Goal: Communication & Community: Answer question/provide support

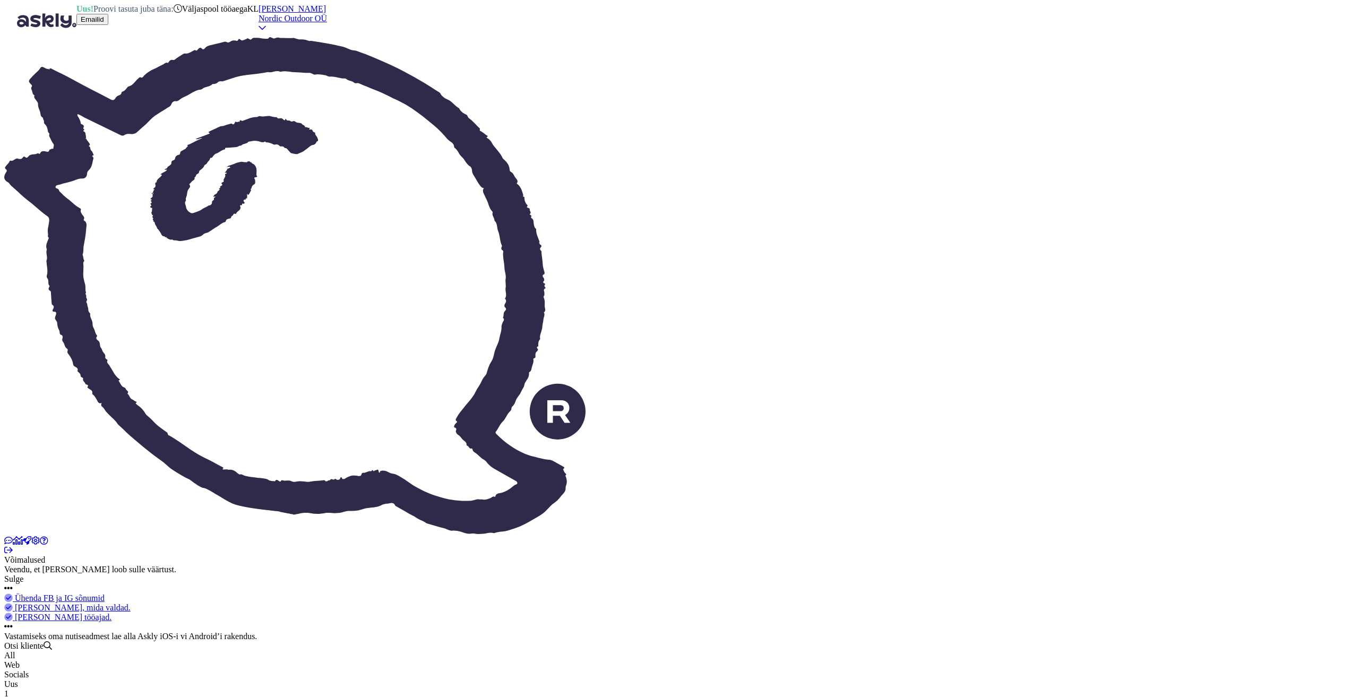
drag, startPoint x: 696, startPoint y: 659, endPoint x: 636, endPoint y: 655, distance: 60.6
type textarea "Hello. Good e"
type textarea "Hello. Good"
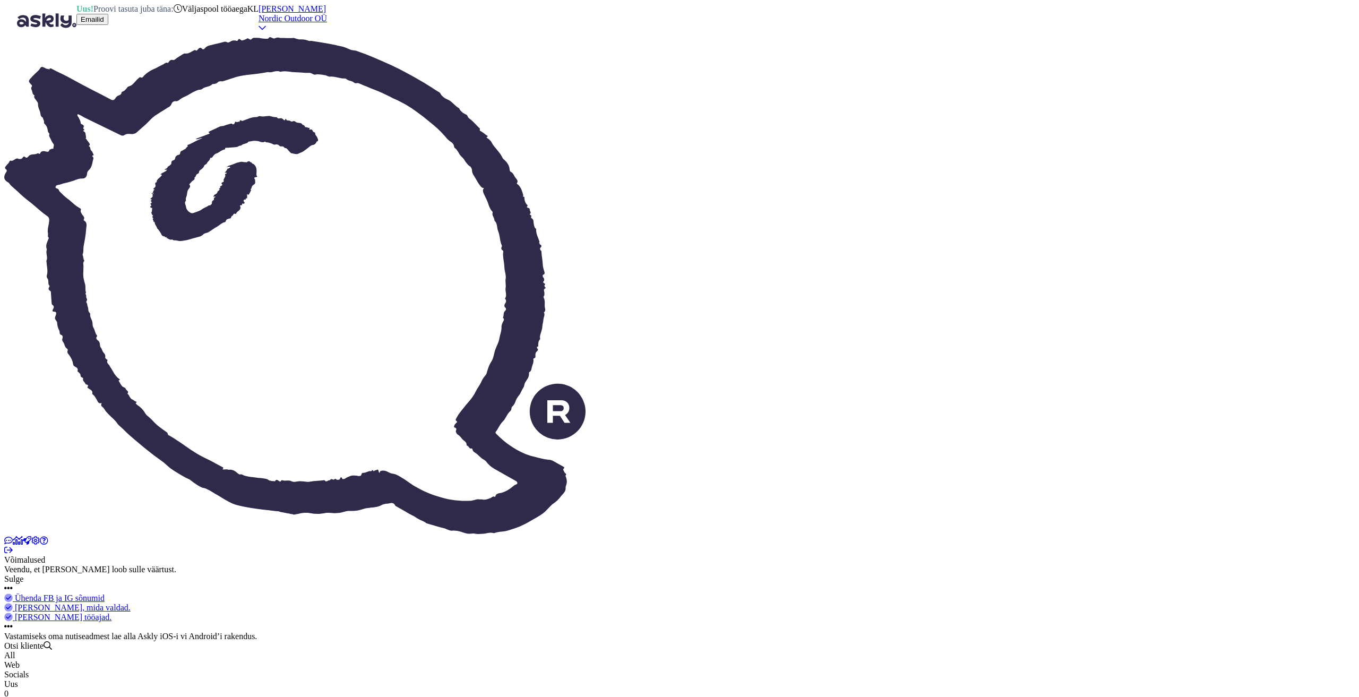
type textarea "Hello. Good evening."
type textarea "Hello. Good evening. Thanks"
type textarea "Hello. Good evening. Thanks for"
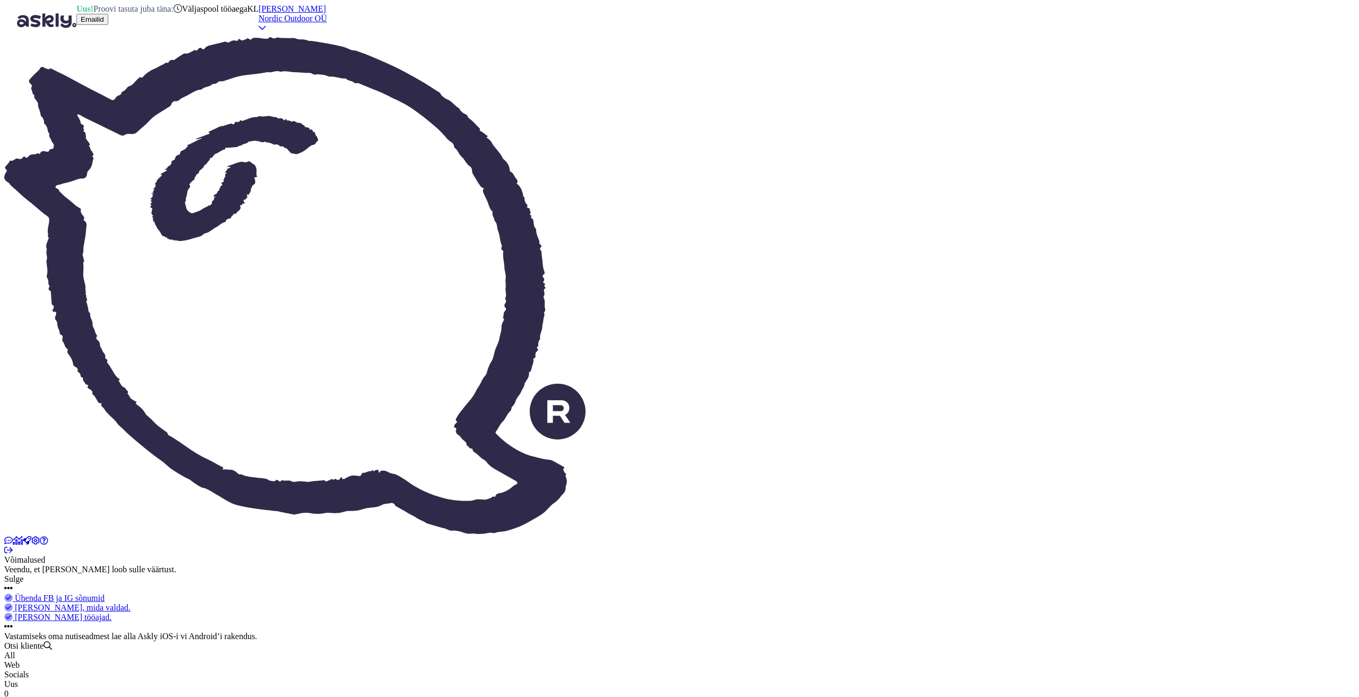
type textarea "Hello. Good evening. Thanks for"
type textarea "Hello. Good evening. Thanks for the"
type textarea "Hello. Good evening. Thanks for the info."
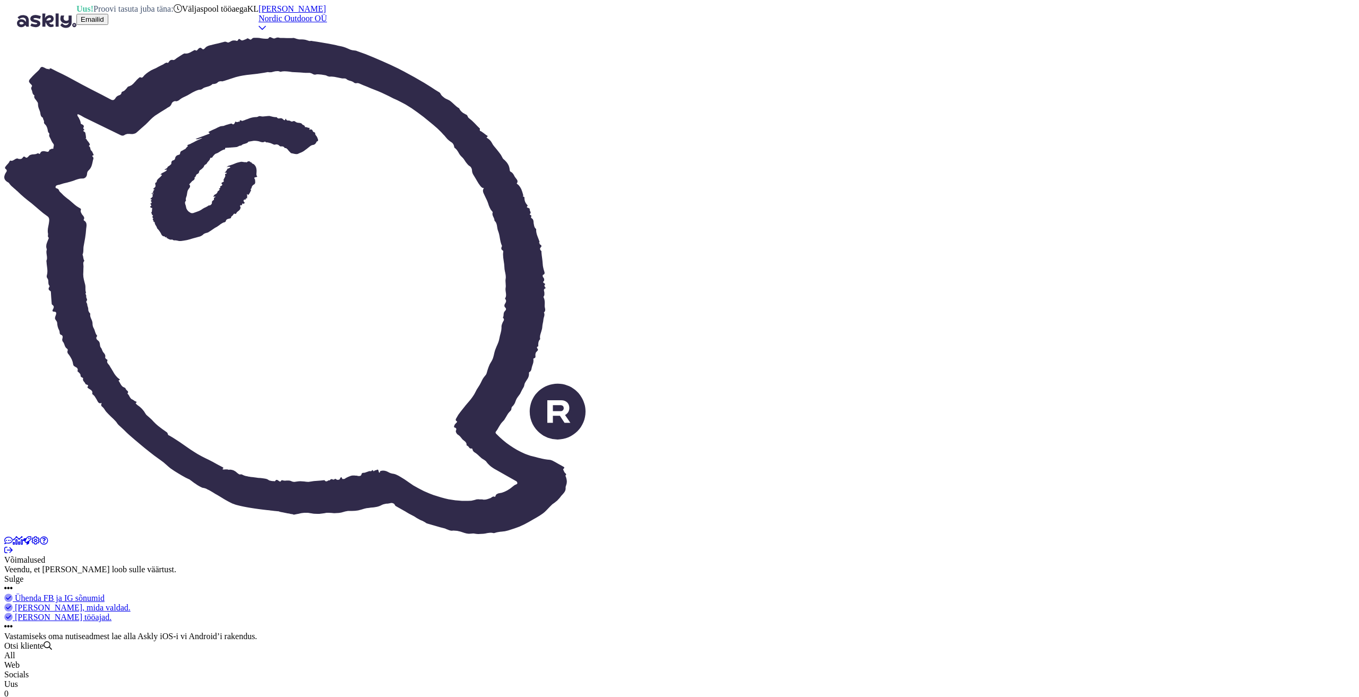
type textarea "Hello. Good evening. Thanks for the info. We wi"
type textarea "Hello. Good evening. Thanks for the info. We"
type textarea "Hello. Good evening. Thanks for the info. We will"
type textarea "Hello. Good evening. Thanks for the info. We will change"
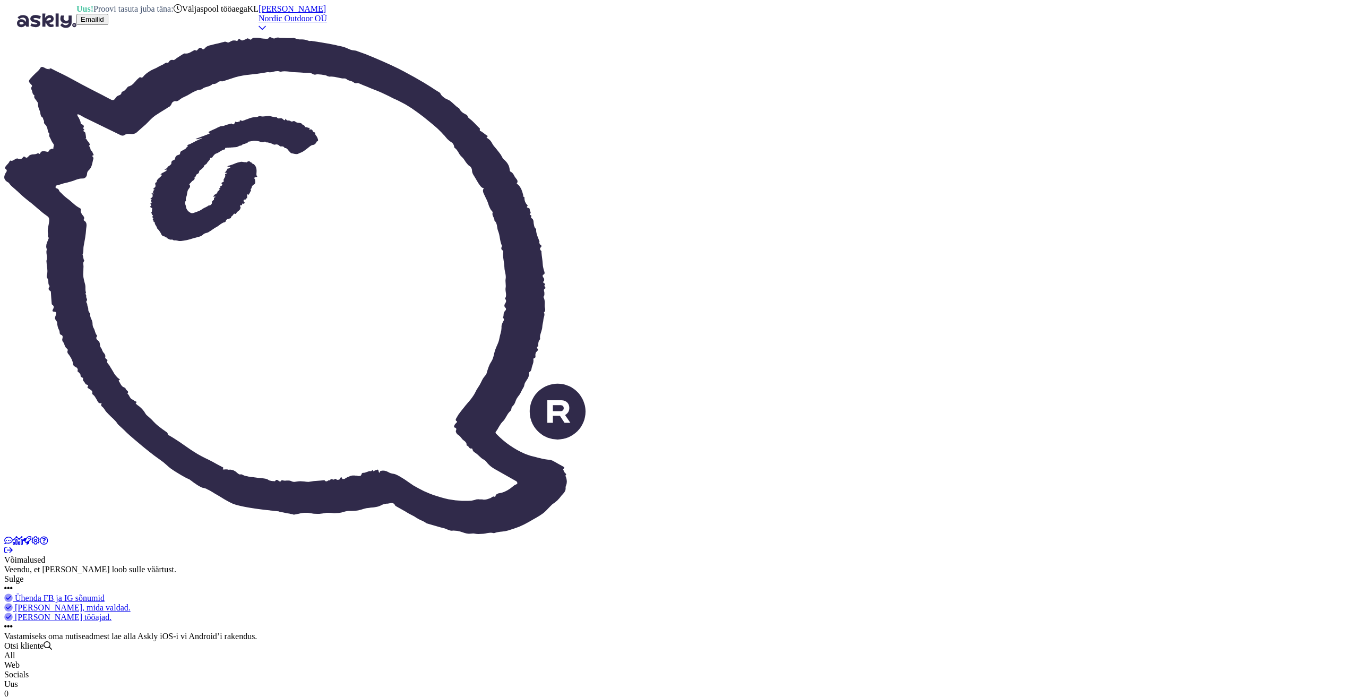
type textarea "Hello. Good evening. Thanks for the info. We will change"
type textarea "Hello. Good evening. Thanks for the info. We will change it."
type textarea "Hello. Good evening. Thanks for the info. We will change it. Just t"
type textarea "Hello. Good evening. Thanks for the info. We will change it. Exactly"
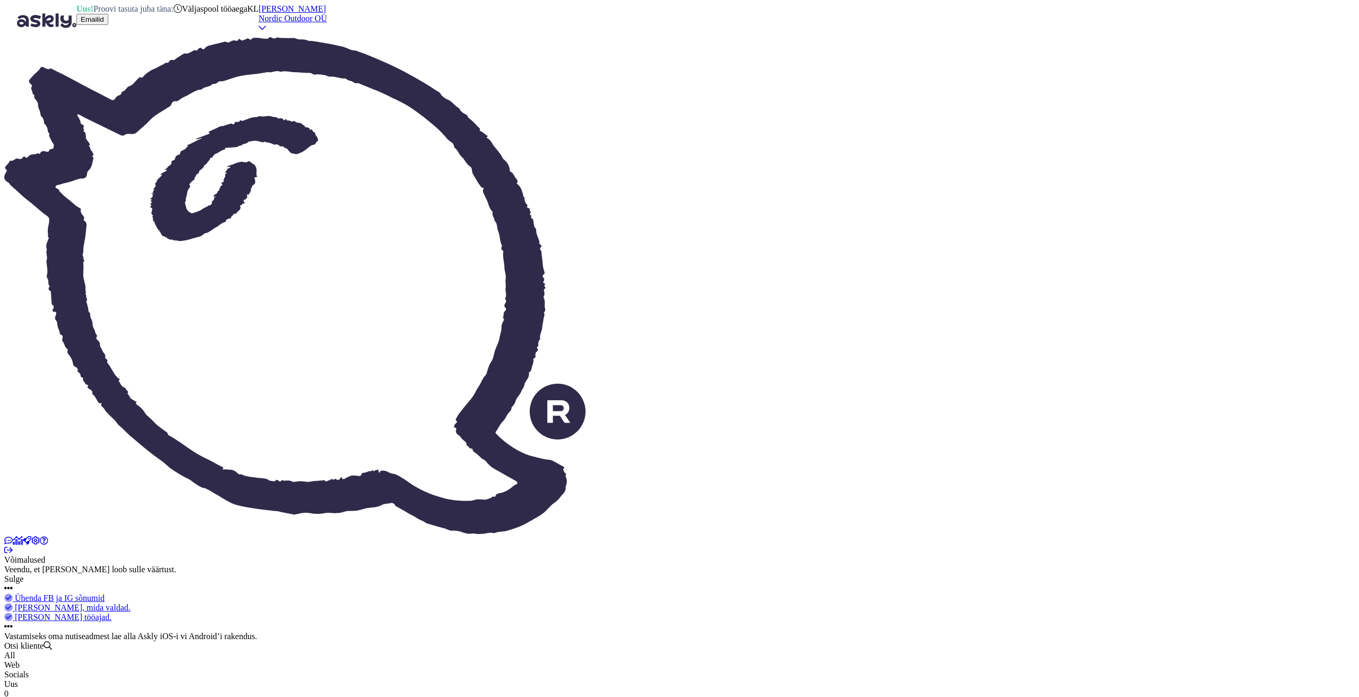
type textarea "Hello. Good evening. Thanks for the info. We will change it. Just to"
type textarea "Hello. Good evening. Thanks for the info. We will change it. That's it"
type textarea "Hello. Good evening. Thanks for the info. We will change it. Just to confirm,"
type textarea "Hello. Good evening. Thanks for the info. We will change it. Just to confirm, t…"
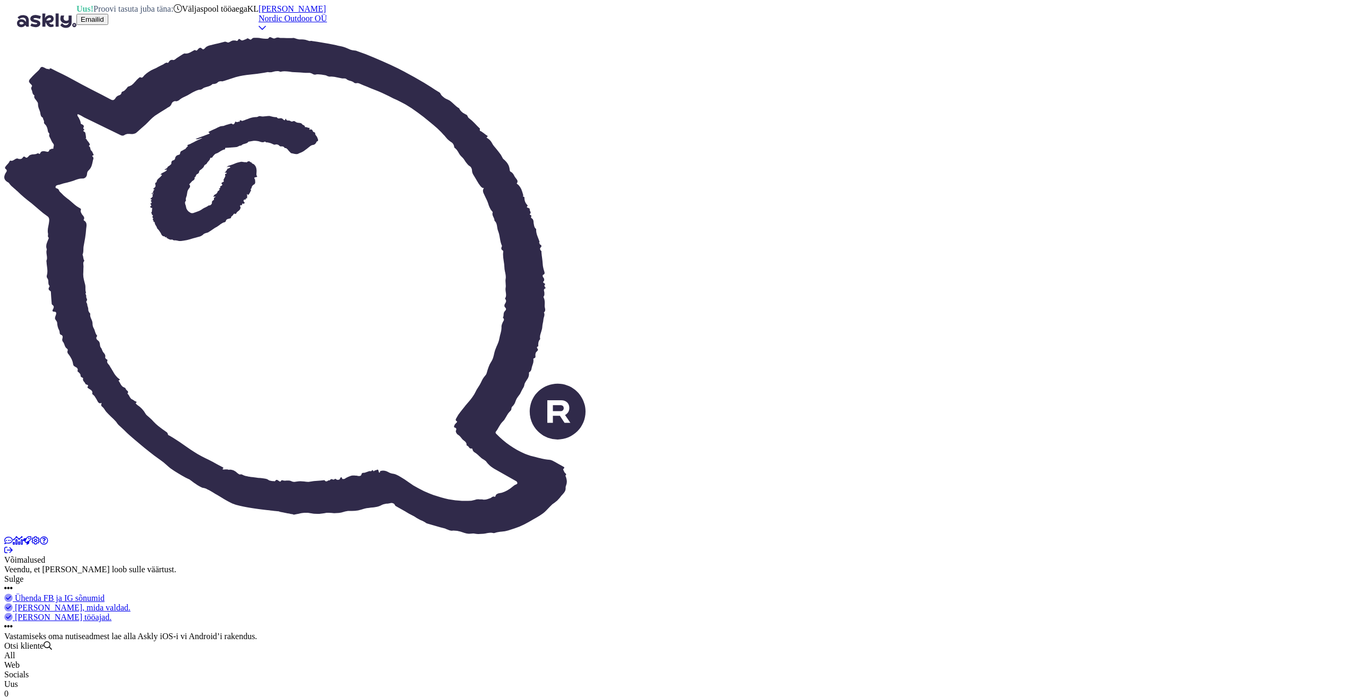
type textarea "Hello. Good evening. Thanks for the info. We will change it. Just to confirm, t…"
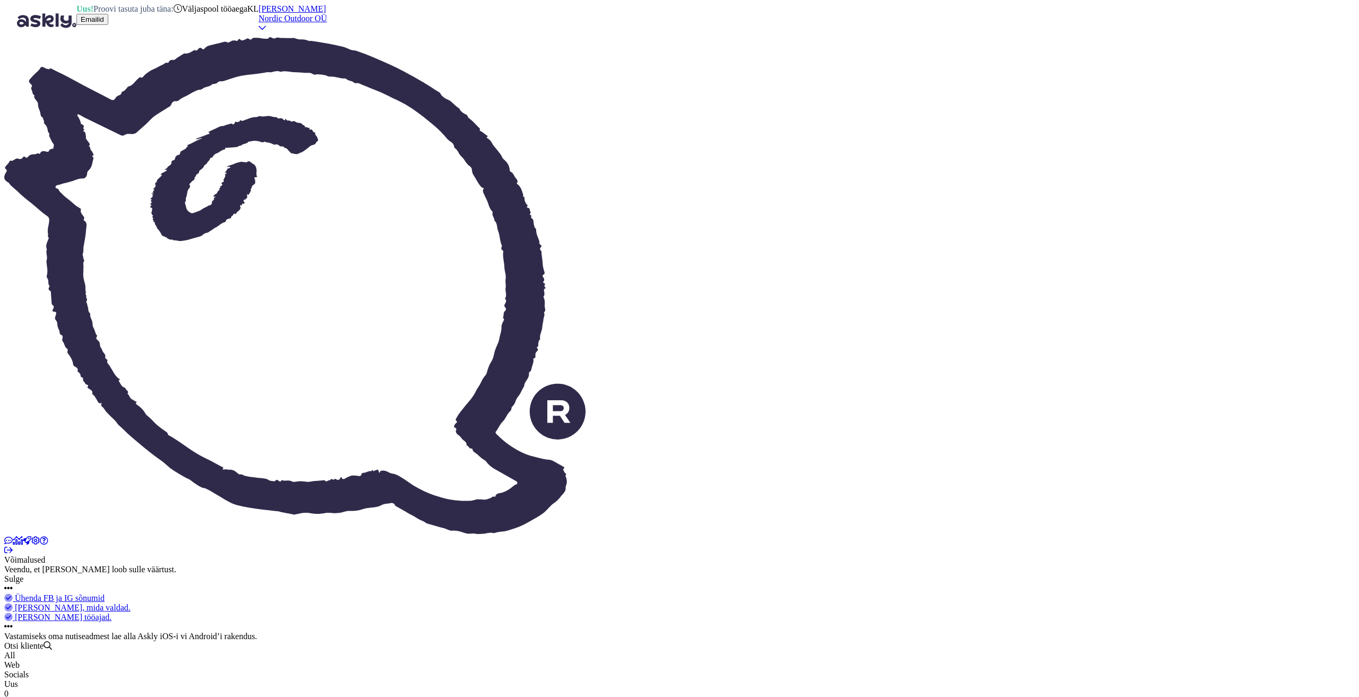
type textarea "Hello. Good evening. Thanks for the info. We will change it. Just to confirm, t…"
paste textarea "karolkowa 28, ap69 warsaw 01-207 Mazowieckie Poola"
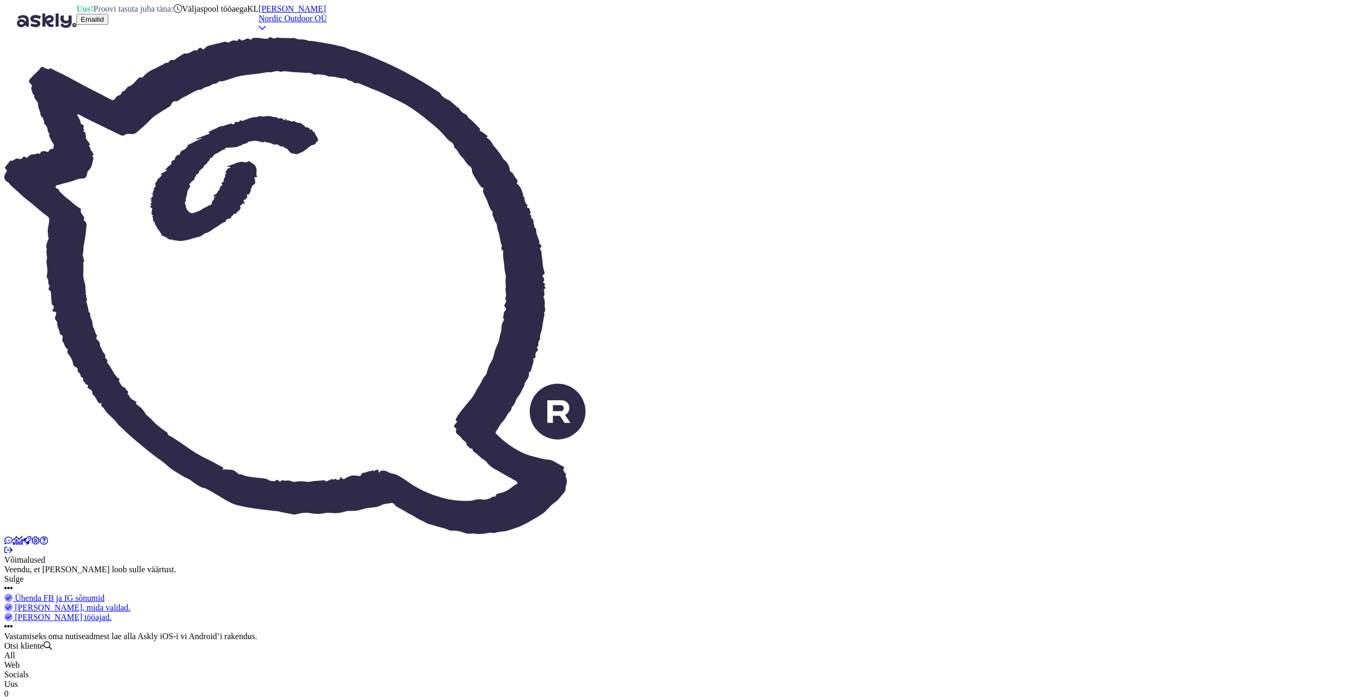
type textarea "Hello. Good evening. Thanks for the info. We will change it. Just to confirm, t…"
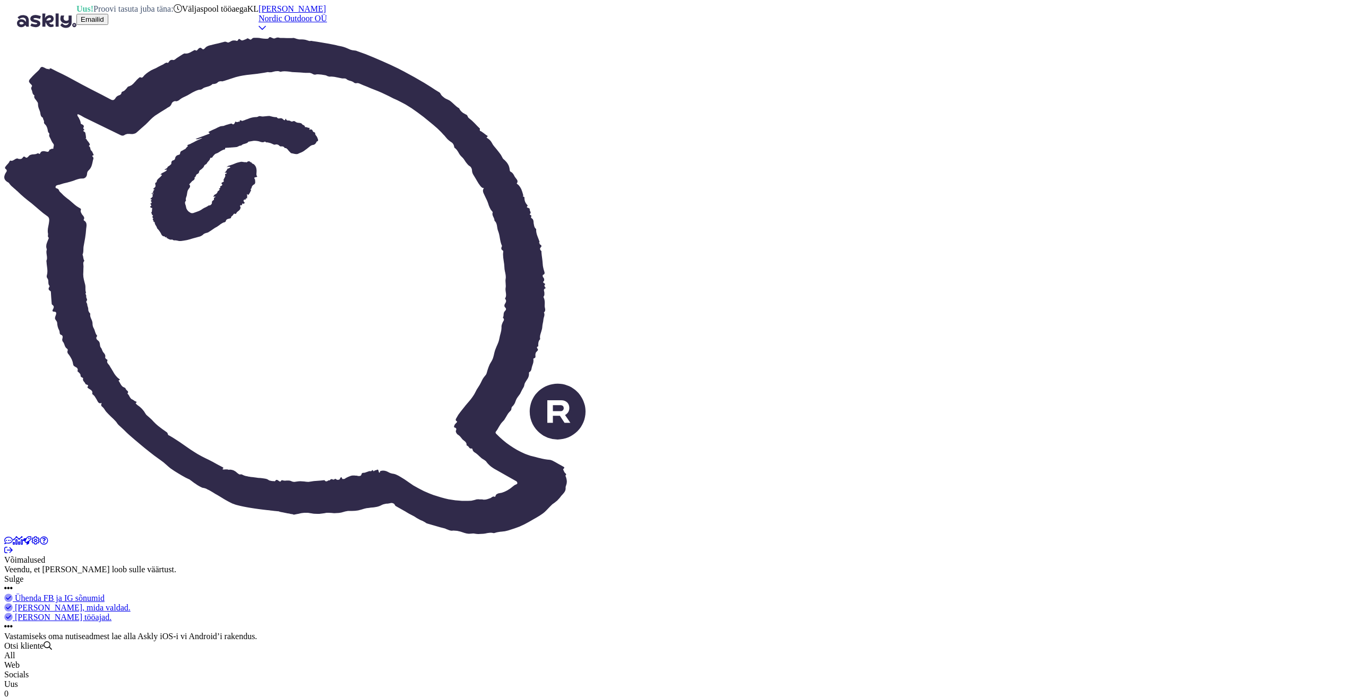
scroll to position [14, 0]
type textarea "Hello. Good evening. Thanks for the info. We will change it. Just to confirm, t…"
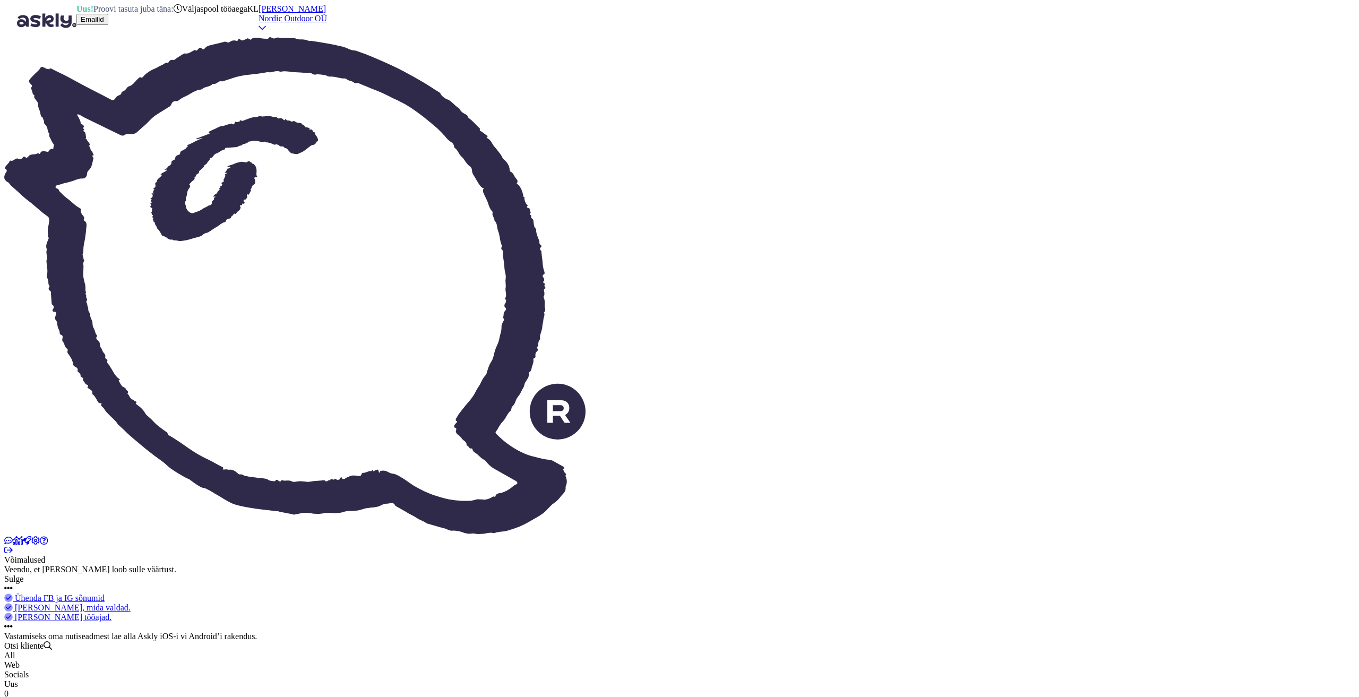
type textarea "Hello. Good evening. Thanks for the info. We will change it. Just to confirm, t…"
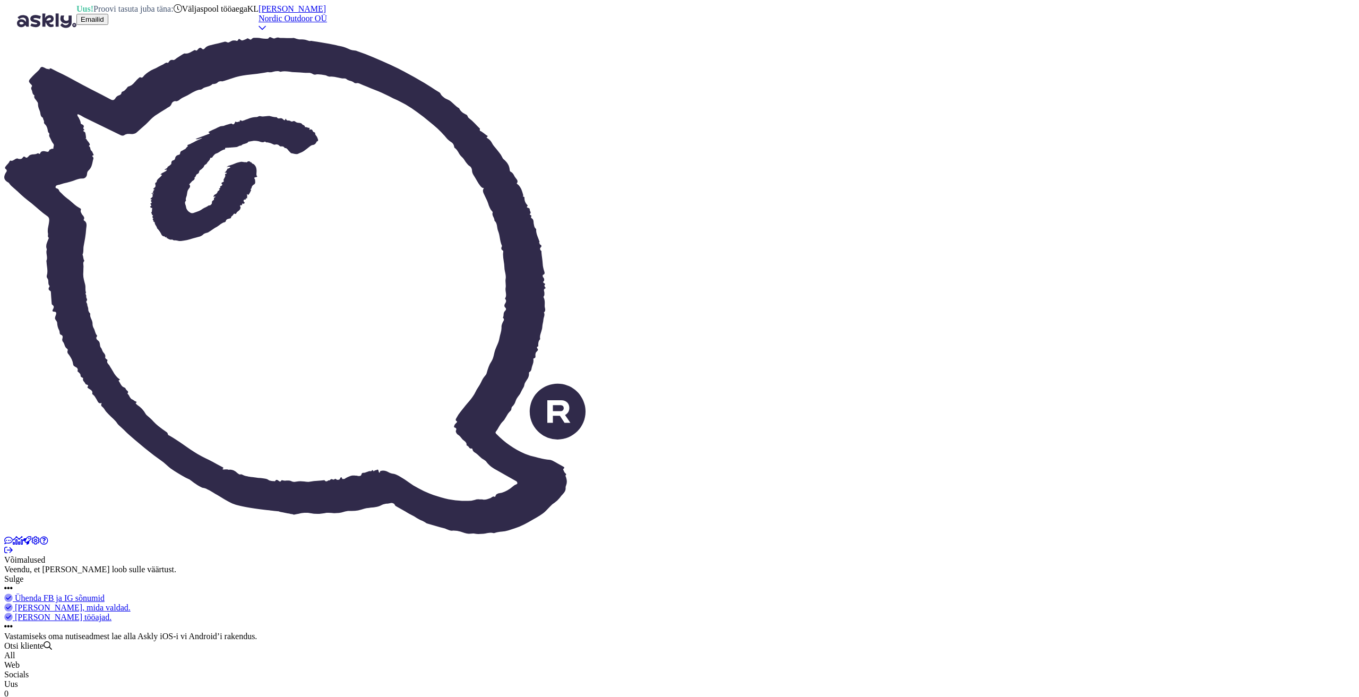
drag, startPoint x: 224, startPoint y: 148, endPoint x: 410, endPoint y: 160, distance: 186.7
copy span "Good evening. I have paid for the jacket, but the size in the order is incorrec…"
drag, startPoint x: 1170, startPoint y: 447, endPoint x: 1088, endPoint y: 344, distance: 131.9
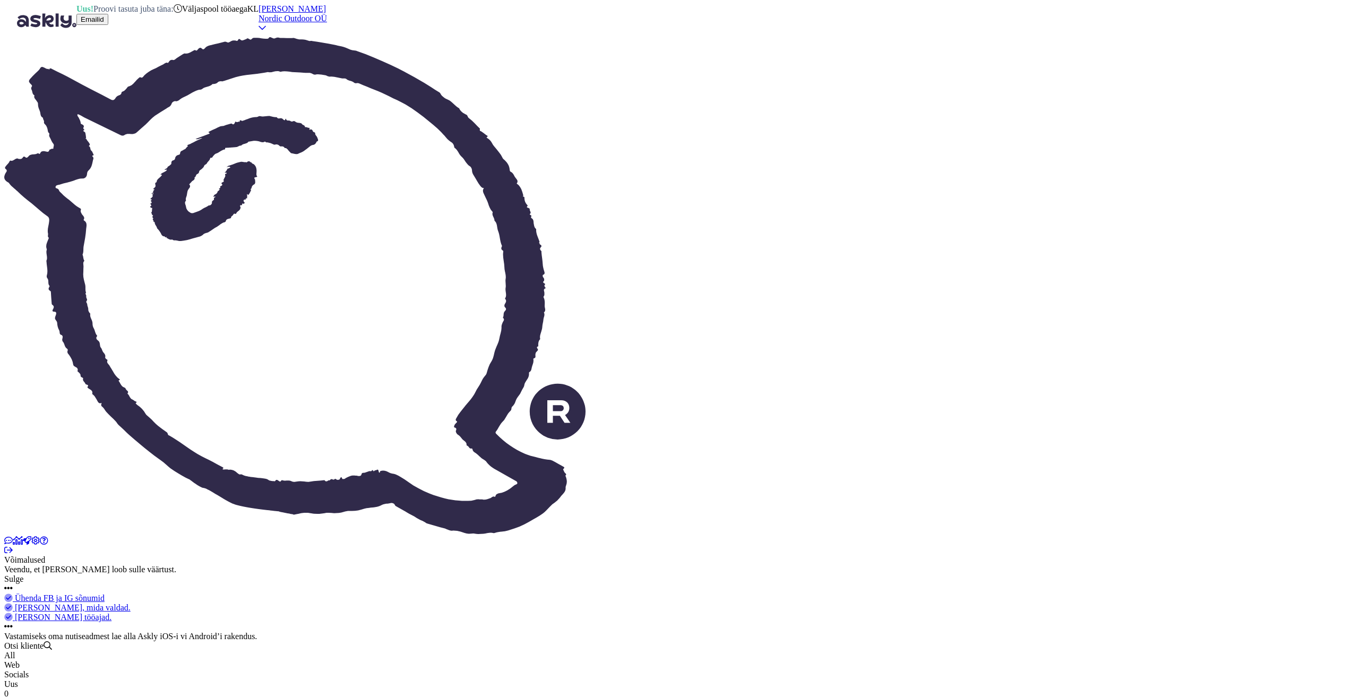
copy div "Hello. Good evening. Thanks for the info. We will change it. Just to confirm, t…"
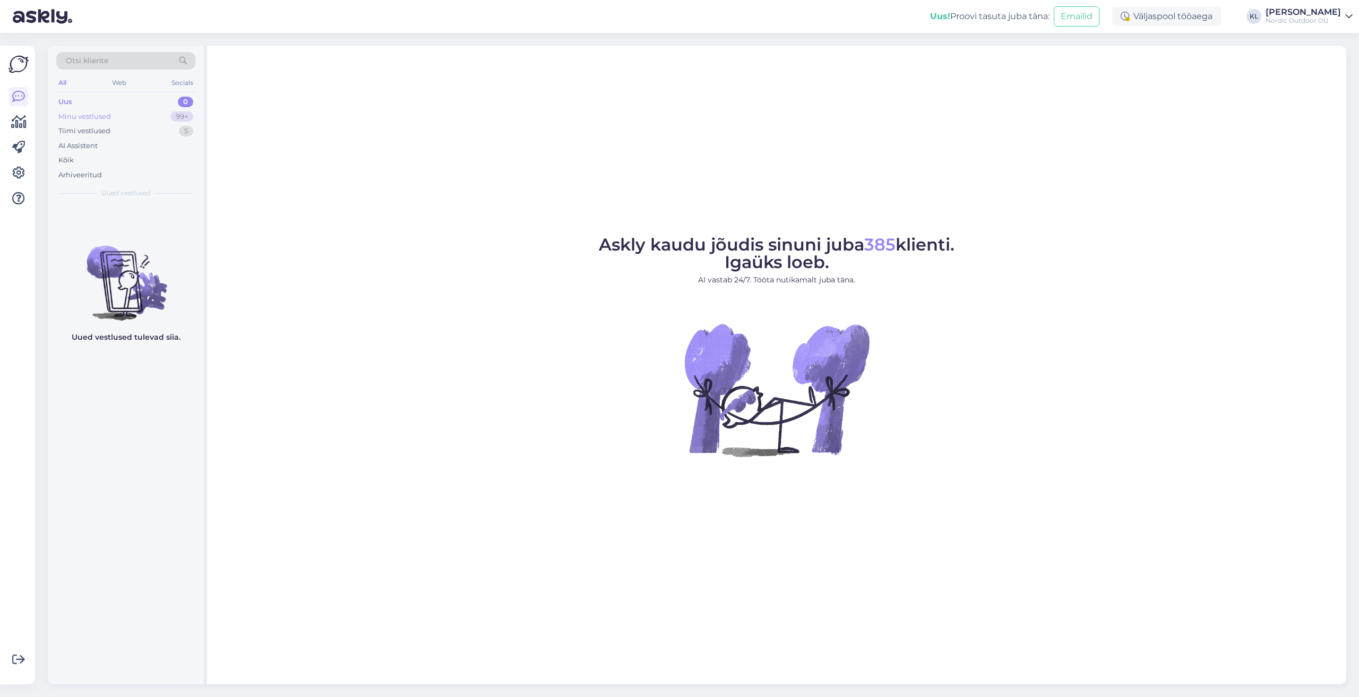
click at [87, 116] on div "Minu vestlused" at bounding box center [84, 116] width 53 height 11
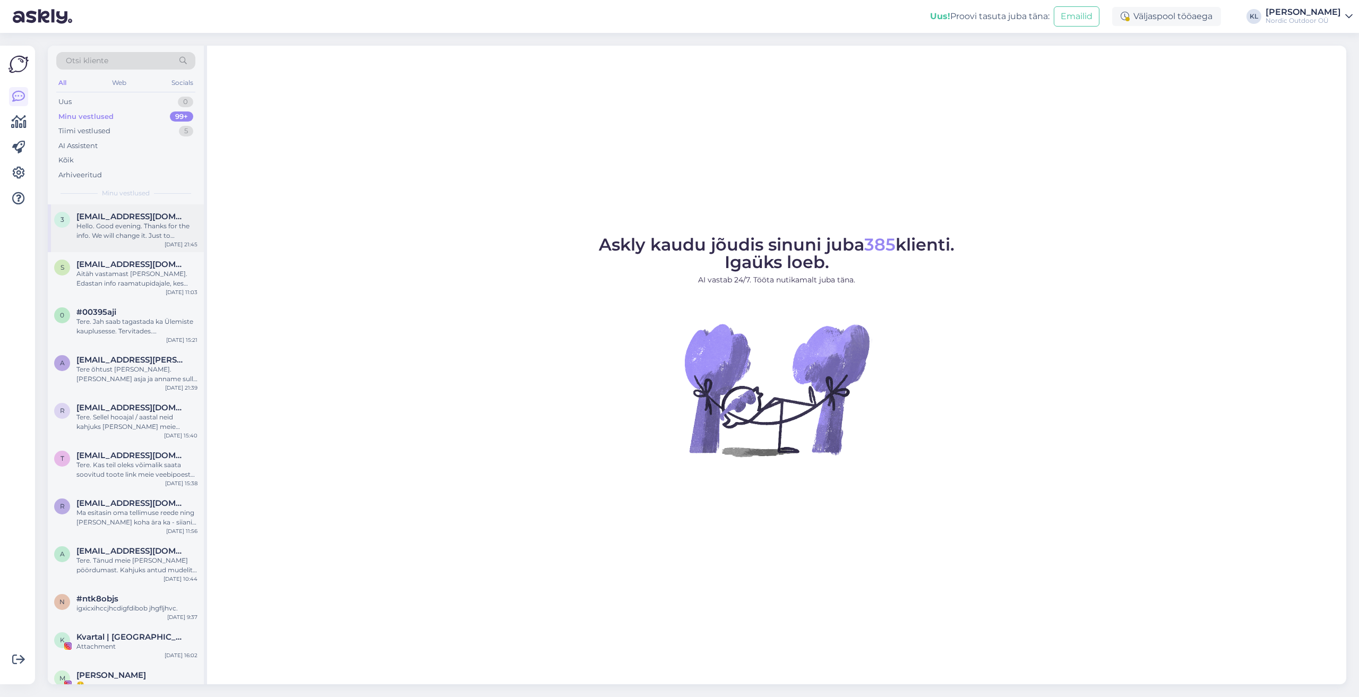
click at [94, 221] on span "[EMAIL_ADDRESS][DOMAIN_NAME]" at bounding box center [131, 217] width 110 height 10
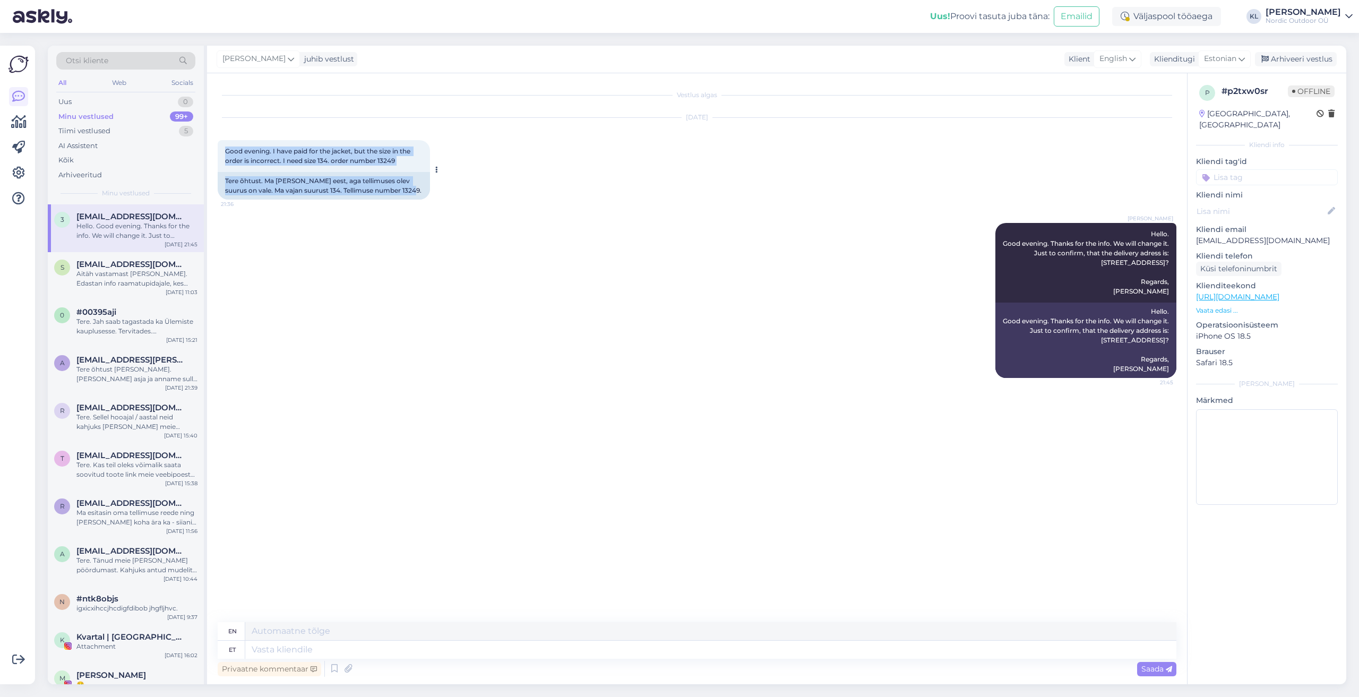
drag, startPoint x: 223, startPoint y: 150, endPoint x: 403, endPoint y: 197, distance: 186.4
click at [403, 197] on div "Good evening. I have paid for the jacket, but the size in the order is incorrec…" at bounding box center [324, 169] width 212 height 59
click at [403, 209] on div "[DATE] Good evening. I have paid for the jacket, but the size in the order is i…" at bounding box center [697, 158] width 958 height 105
drag, startPoint x: 407, startPoint y: 196, endPoint x: 209, endPoint y: 183, distance: 197.8
click at [209, 183] on div "Vestlus algas [DATE] Good evening. I have paid for the jacket, but the size in …" at bounding box center [697, 378] width 980 height 611
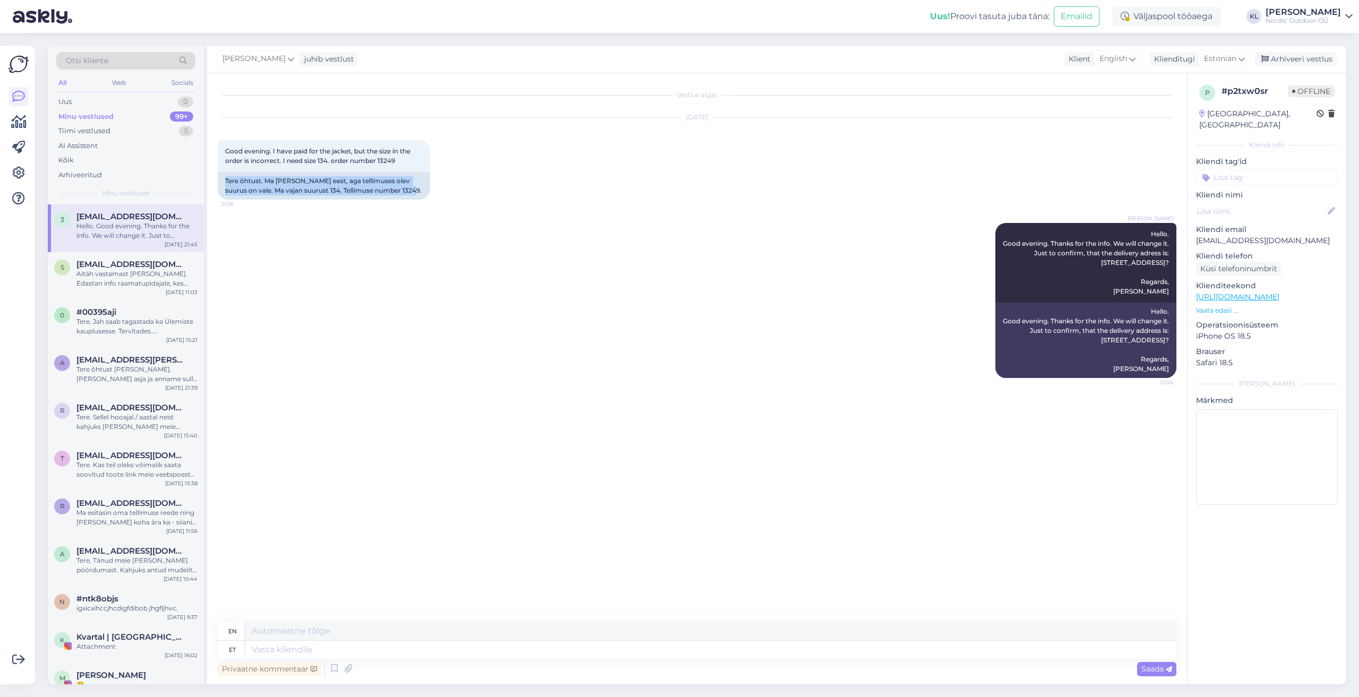
copy div "Tere õhtust. Ma [PERSON_NAME] eest, aga tellimuses olev suurus on vale. Ma vaja…"
